Goal: Task Accomplishment & Management: Complete application form

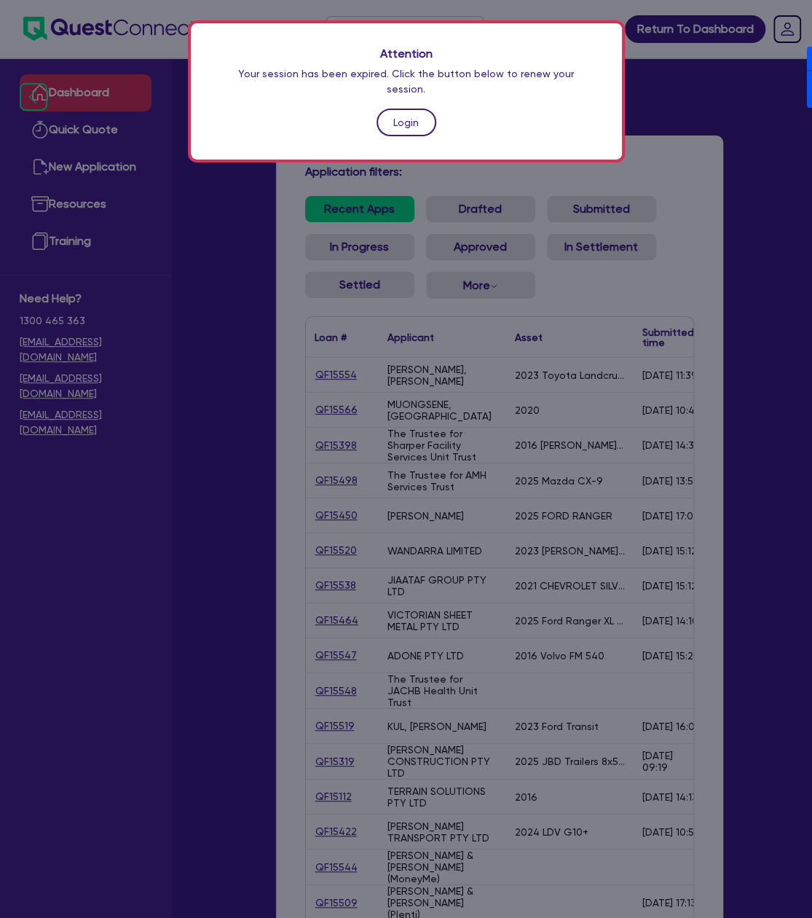
click at [419, 109] on link "Login" at bounding box center [407, 123] width 60 height 28
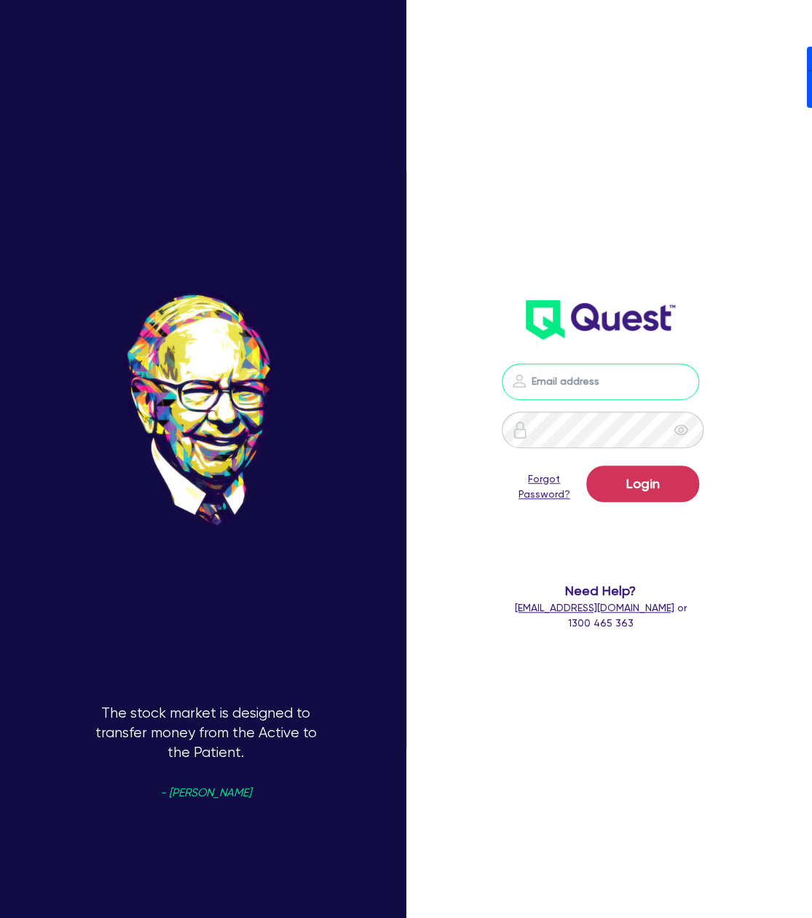
click at [629, 376] on input "email" at bounding box center [600, 381] width 197 height 36
click at [0, 917] on nordpass-portal at bounding box center [0, 918] width 0 height 0
type input "[PERSON_NAME][EMAIL_ADDRESS][DOMAIN_NAME]"
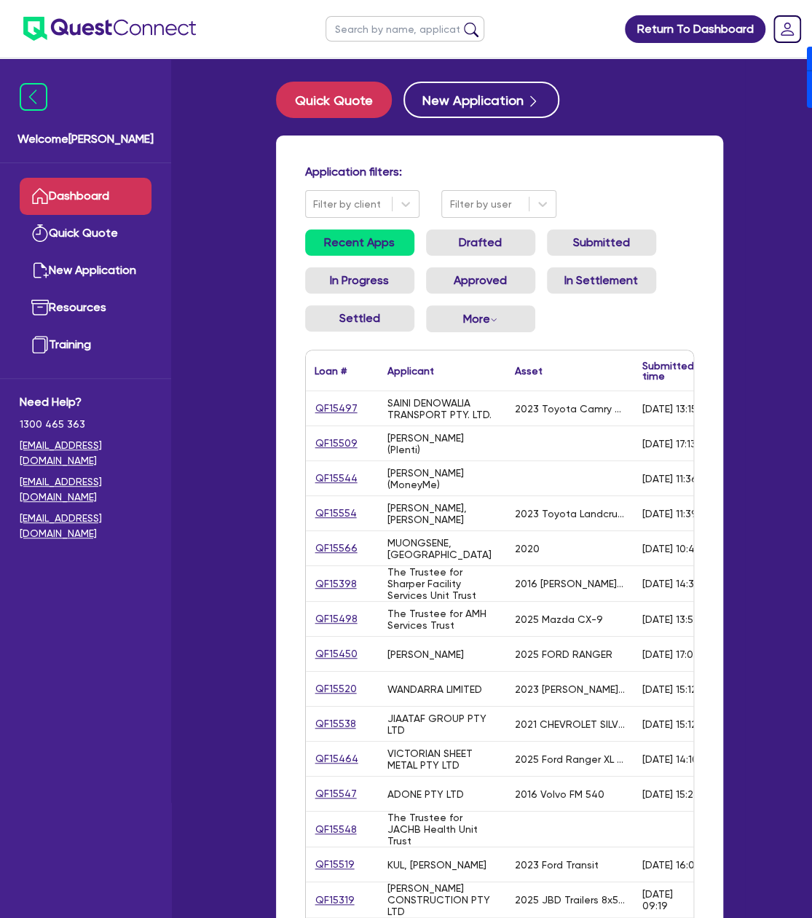
click at [367, 28] on input "text" at bounding box center [405, 28] width 159 height 25
type input "rsa"
click at [460, 22] on button "submit" at bounding box center [471, 32] width 23 height 20
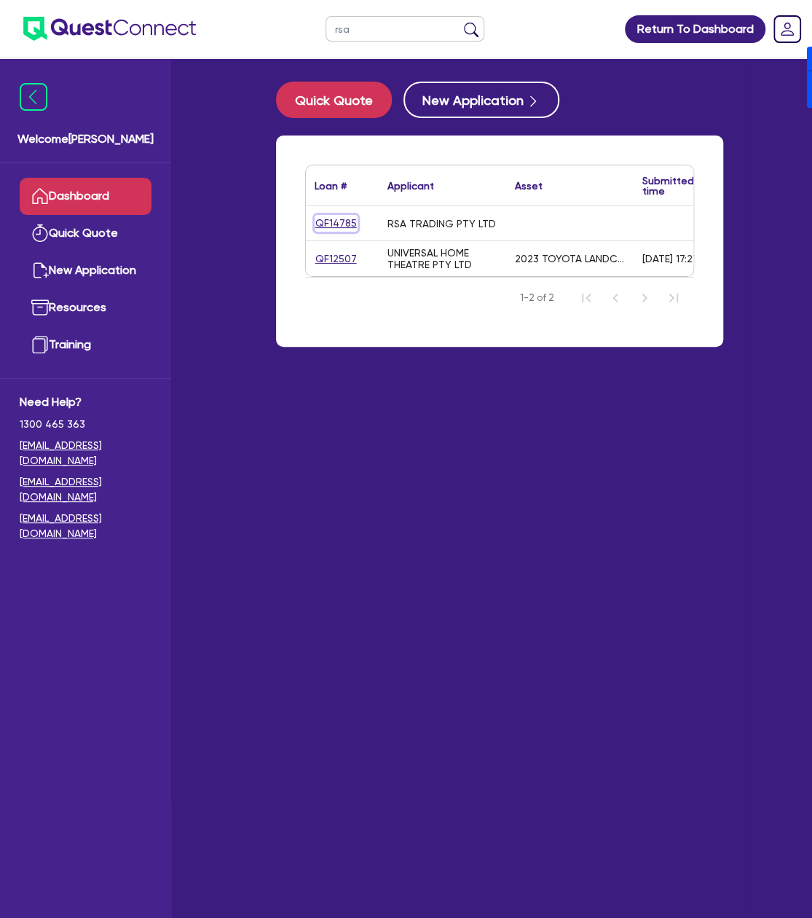
click at [323, 221] on link "QF14785" at bounding box center [336, 223] width 43 height 17
select select "Other"
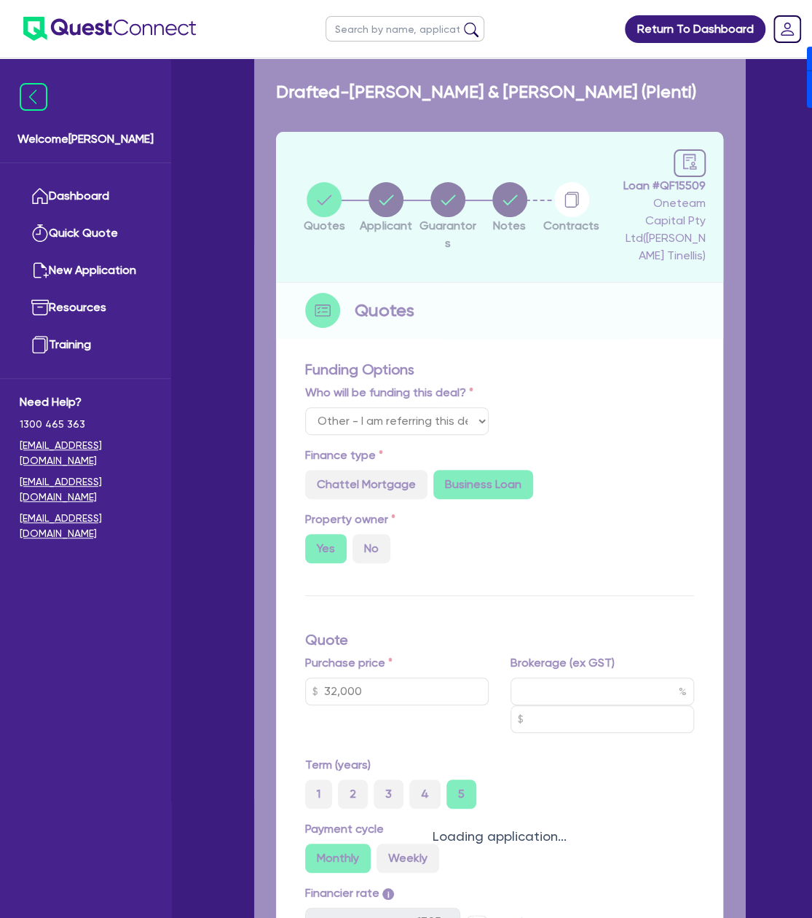
type input "225,000"
type input "4"
type input "9,026.18"
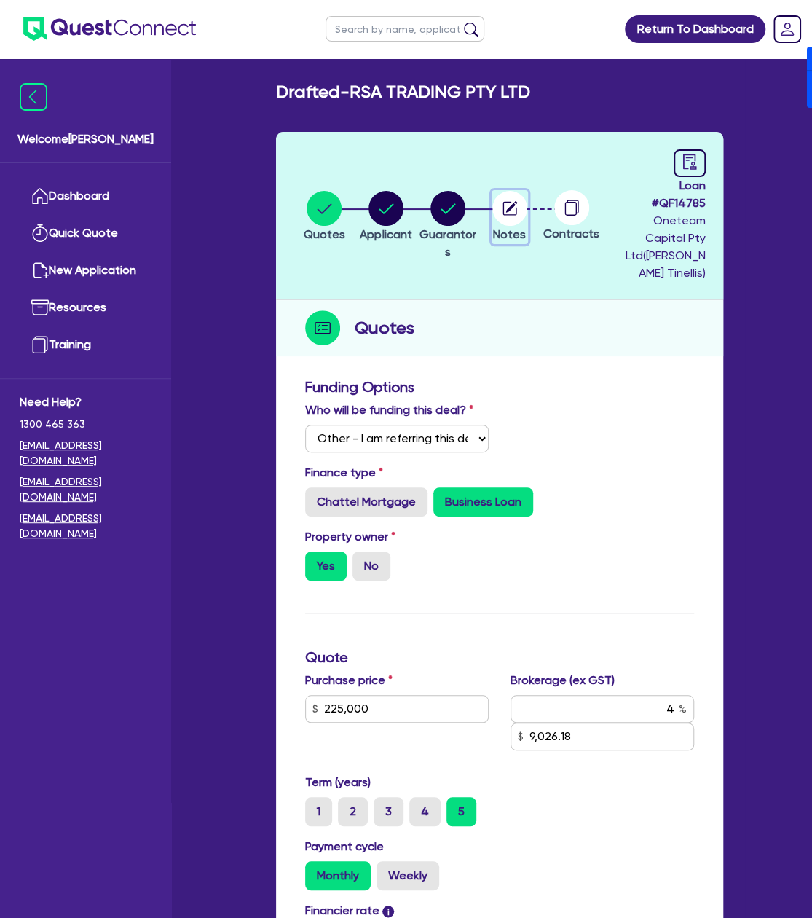
click at [518, 198] on circle "button" at bounding box center [509, 208] width 35 height 35
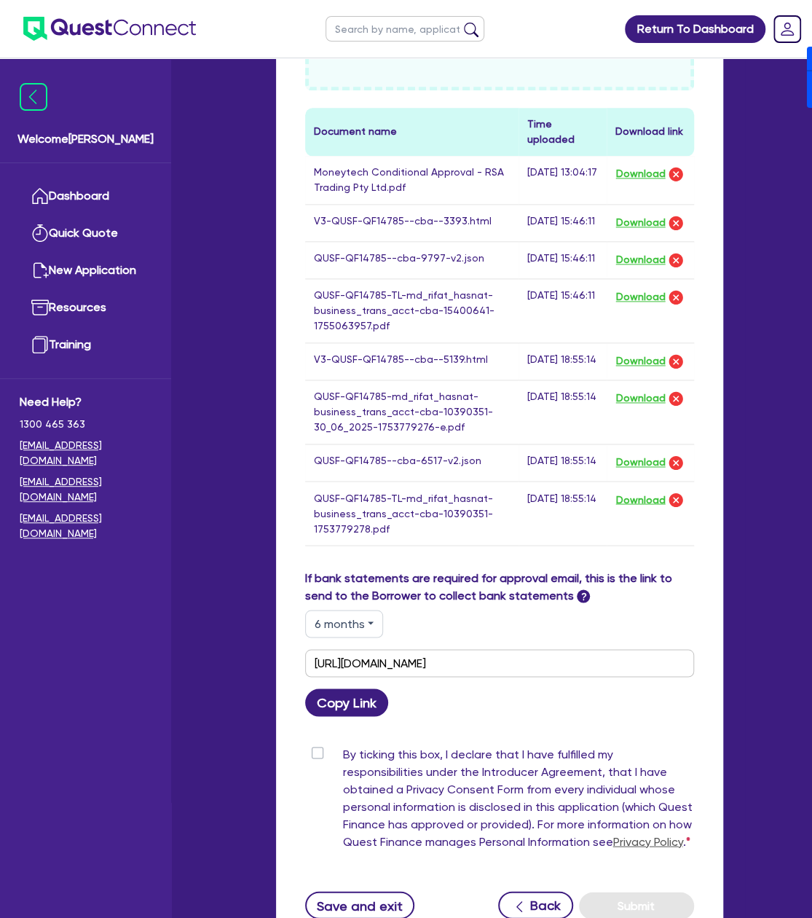
scroll to position [781, 0]
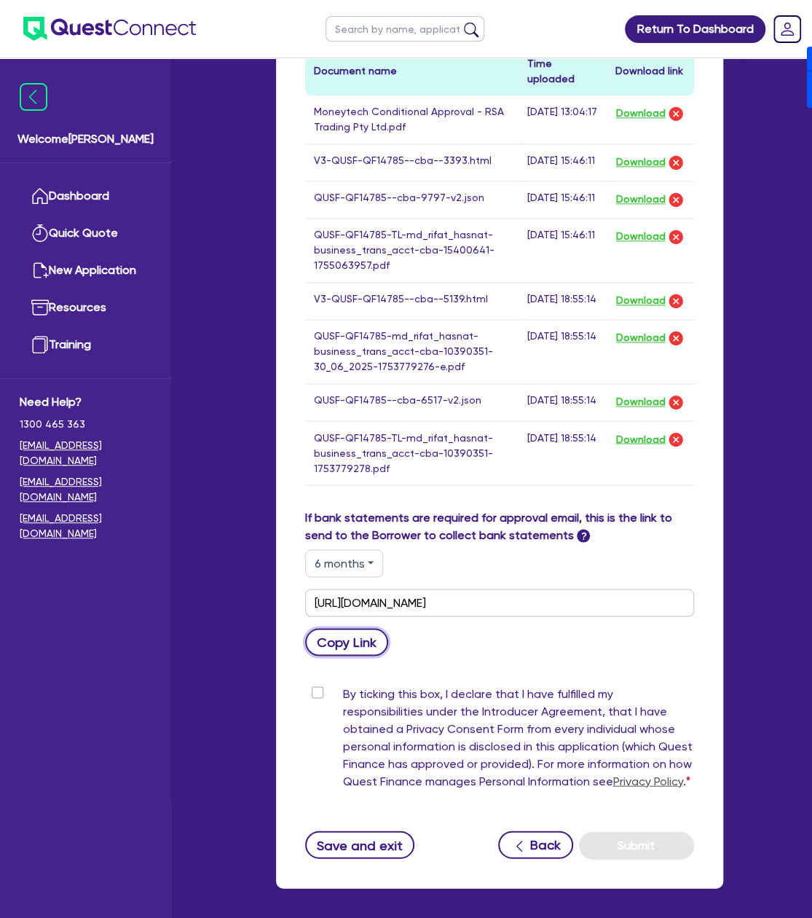
click at [331, 653] on button "Copy Link" at bounding box center [347, 642] width 84 height 28
click at [342, 567] on button "6 months" at bounding box center [344, 563] width 78 height 28
click at [344, 664] on link "12 months" at bounding box center [363, 650] width 115 height 27
type input "[URL][DOMAIN_NAME]"
click at [351, 642] on button "Copy Link" at bounding box center [347, 642] width 84 height 28
